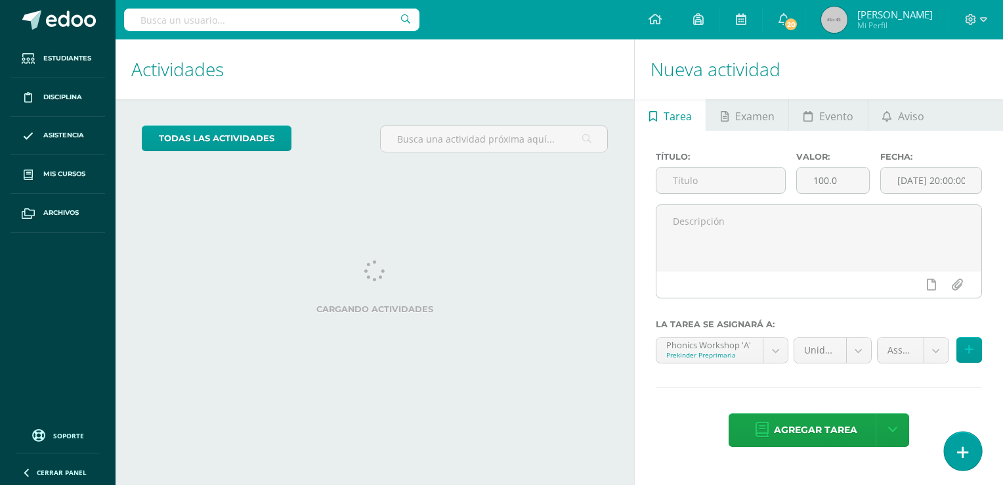
click at [968, 458] on link at bounding box center [962, 450] width 37 height 38
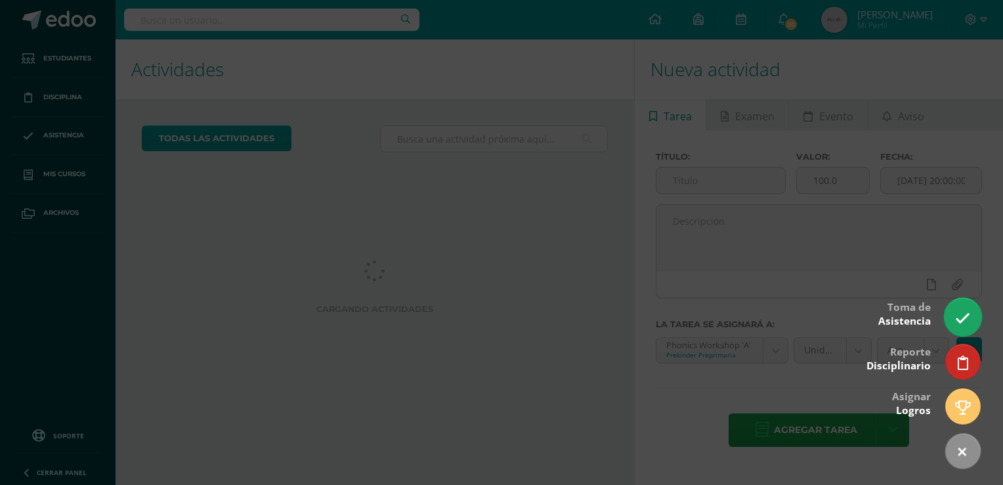
click at [960, 318] on icon at bounding box center [962, 318] width 15 height 15
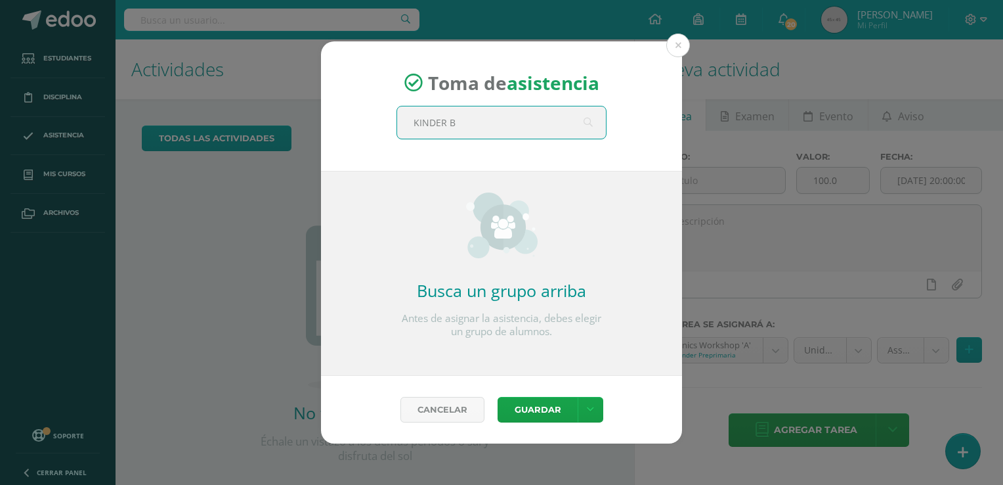
type input "KINDER"
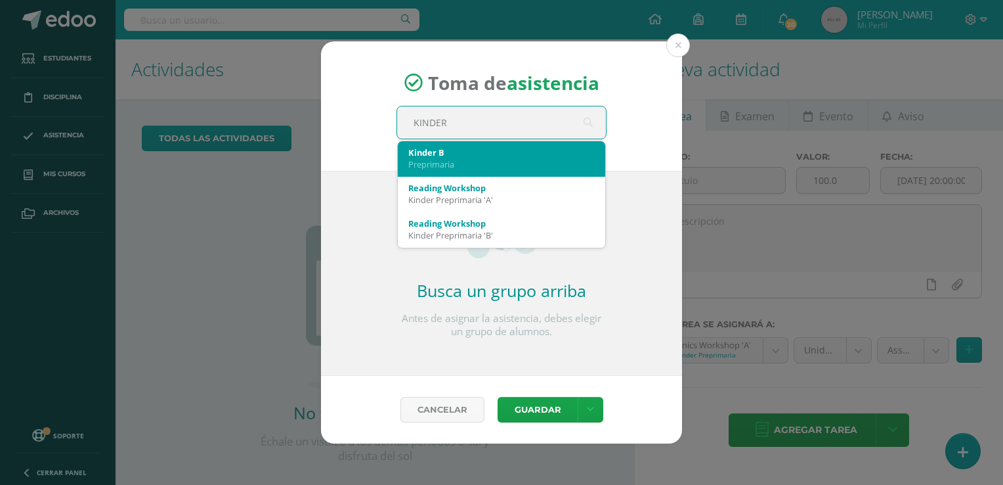
click at [465, 163] on div "Preprimaria" at bounding box center [501, 164] width 186 height 12
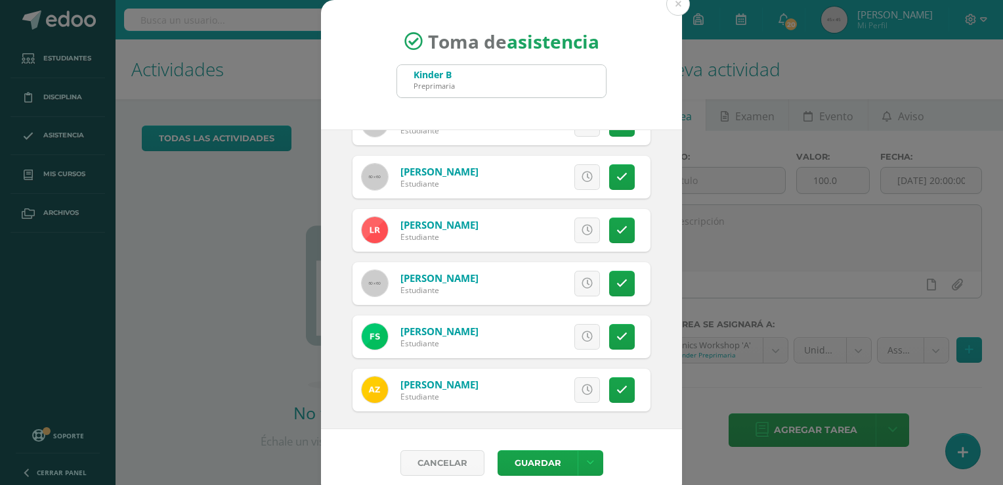
scroll to position [674, 0]
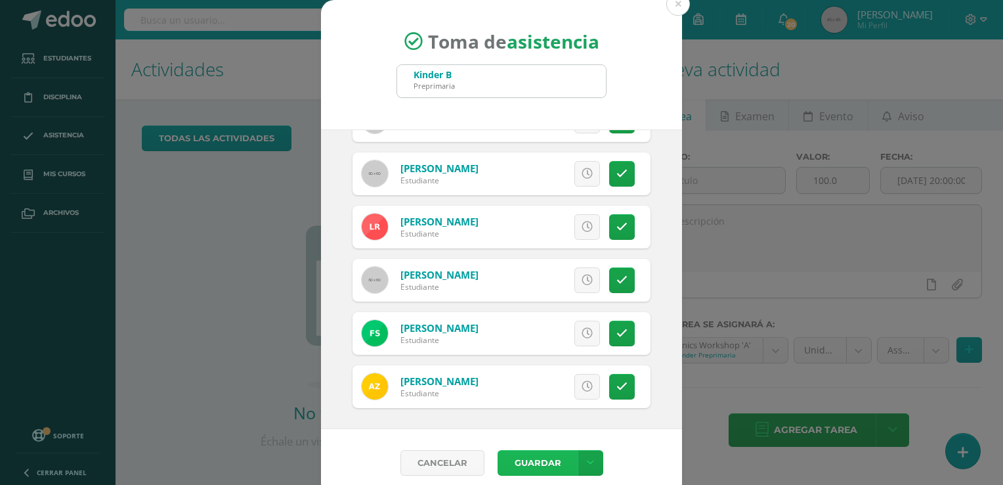
click at [525, 463] on button "Guardar" at bounding box center [538, 463] width 80 height 26
